Goal: Transaction & Acquisition: Purchase product/service

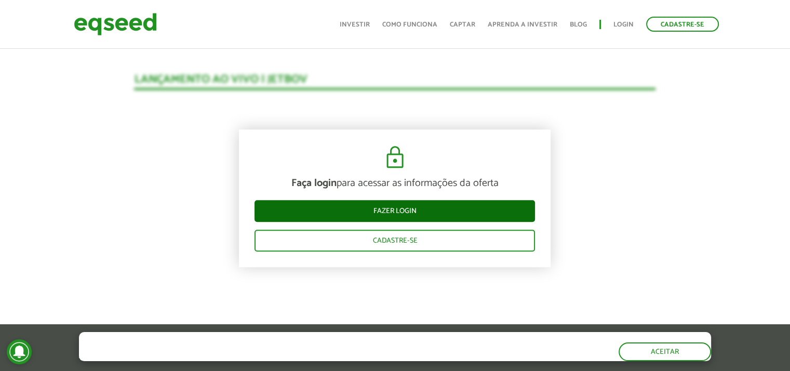
scroll to position [1044, 0]
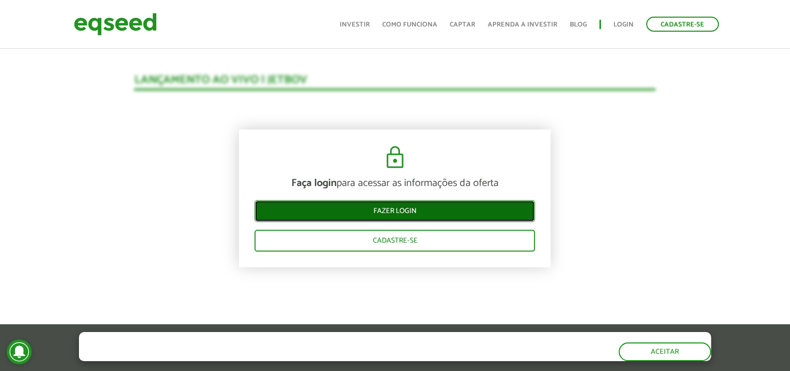
click at [424, 207] on link "Fazer login" at bounding box center [394, 211] width 280 height 22
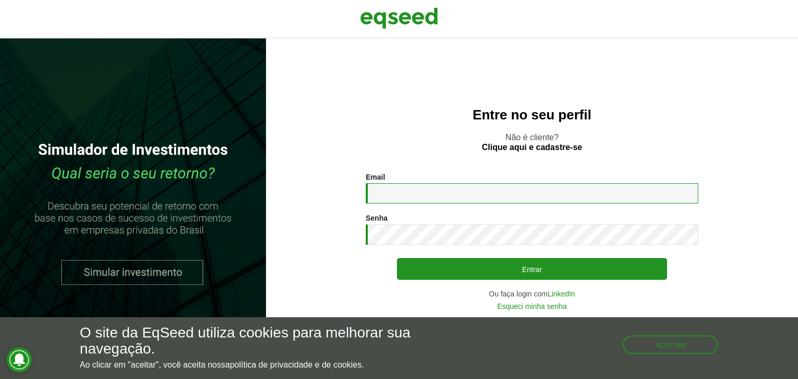
drag, startPoint x: 443, startPoint y: 188, endPoint x: 408, endPoint y: 183, distance: 35.6
click at [443, 189] on input "Email *" at bounding box center [532, 193] width 332 height 20
click at [575, 200] on input "Email *" at bounding box center [532, 193] width 332 height 20
type input "**********"
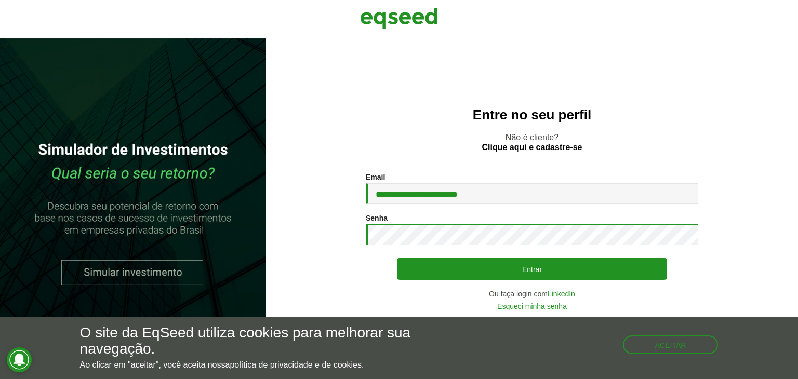
click at [397, 258] on button "Entrar" at bounding box center [532, 269] width 270 height 22
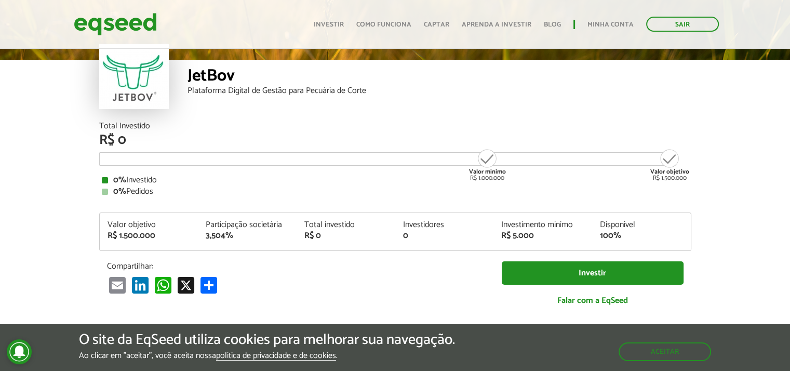
scroll to position [52, 0]
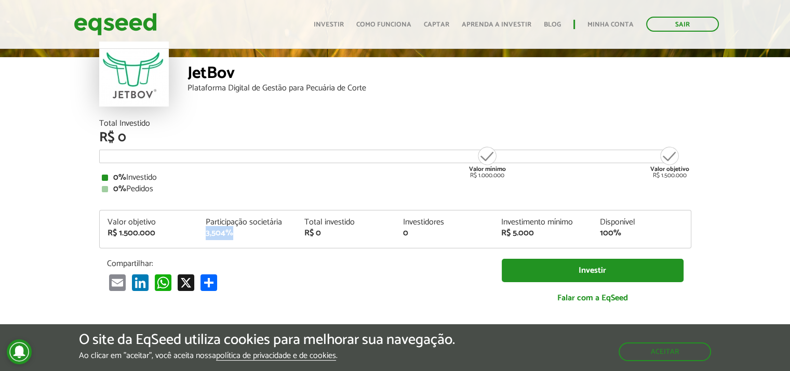
drag, startPoint x: 207, startPoint y: 232, endPoint x: 244, endPoint y: 233, distance: 37.4
click at [244, 233] on div "3,504%" at bounding box center [247, 233] width 83 height 8
click at [66, 170] on article "JetBov Plataforma Digital de Gestão para Pecuária de Corte Total Investido R$ 0…" at bounding box center [395, 336] width 790 height 683
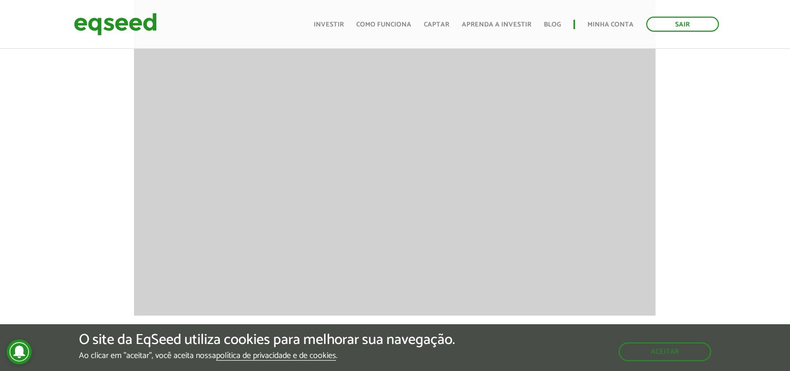
scroll to position [1437, 0]
